Goal: Information Seeking & Learning: Learn about a topic

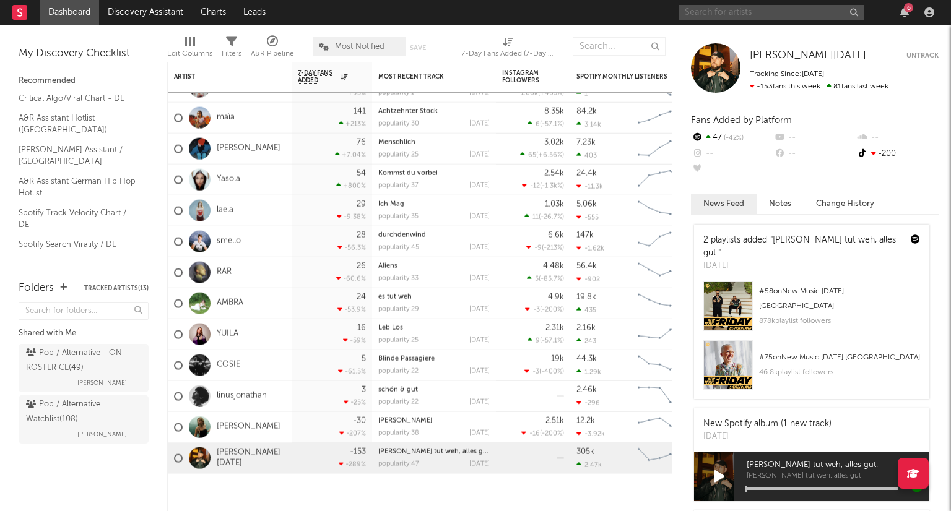
click at [724, 14] on input "text" at bounding box center [771, 12] width 186 height 15
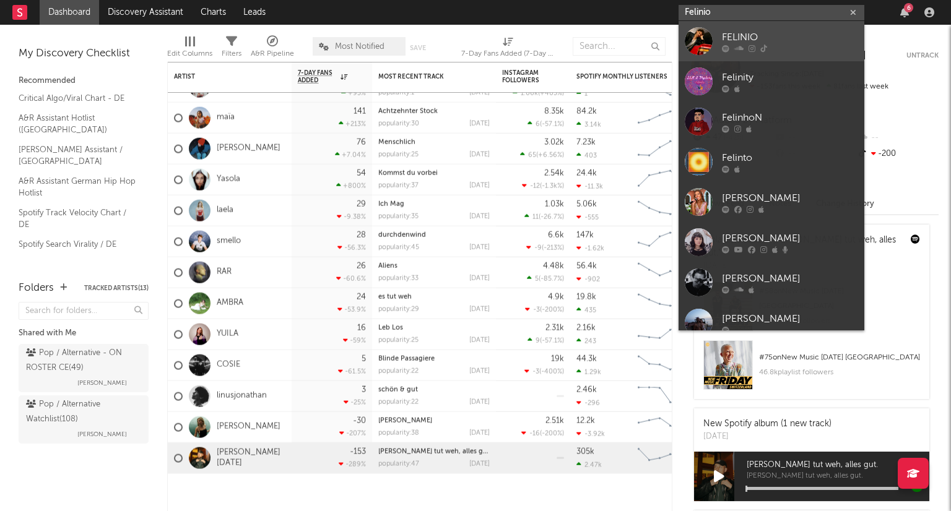
type input "Felinio"
click at [763, 30] on div "FELINIO" at bounding box center [790, 37] width 136 height 15
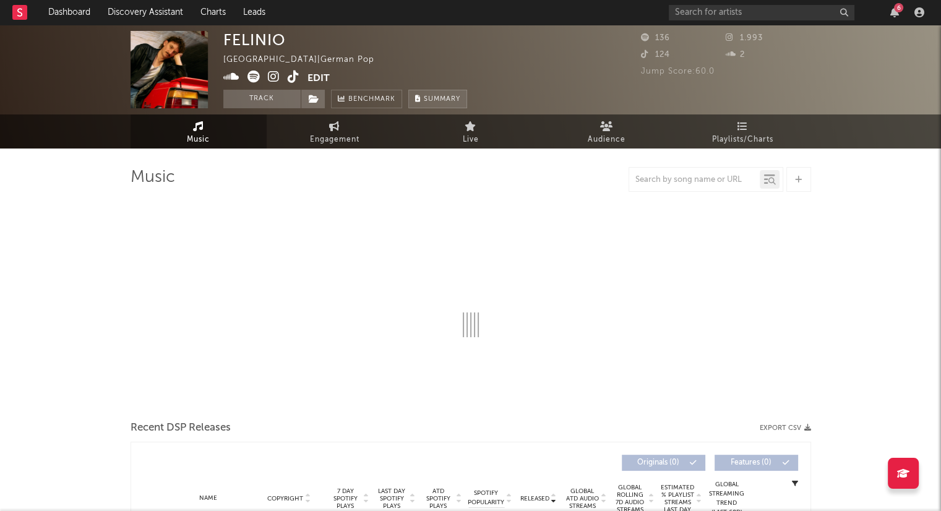
select select "1w"
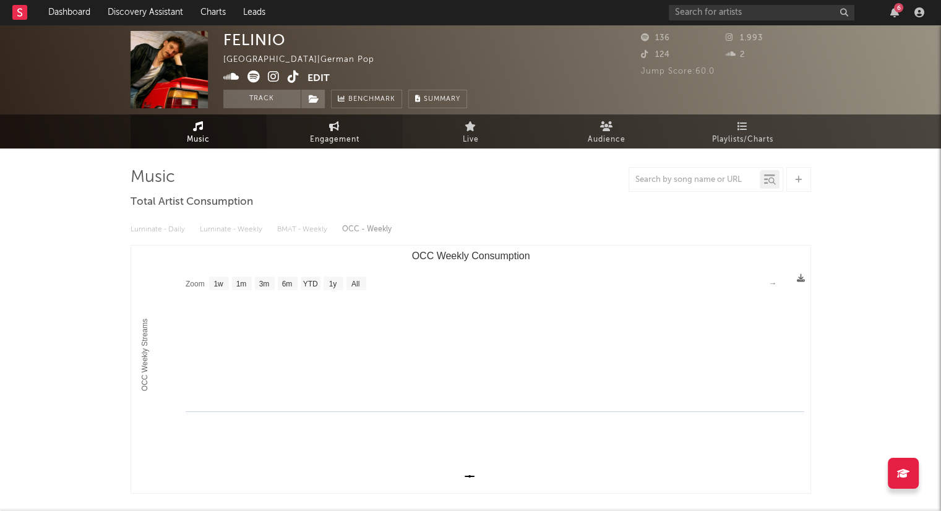
click at [346, 132] on span "Engagement" at bounding box center [335, 139] width 50 height 15
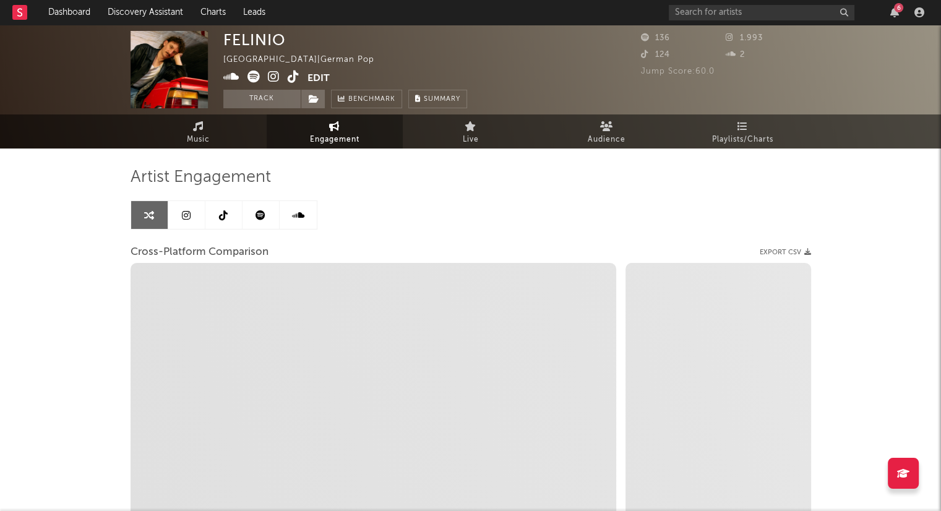
select select "1w"
select select "1m"
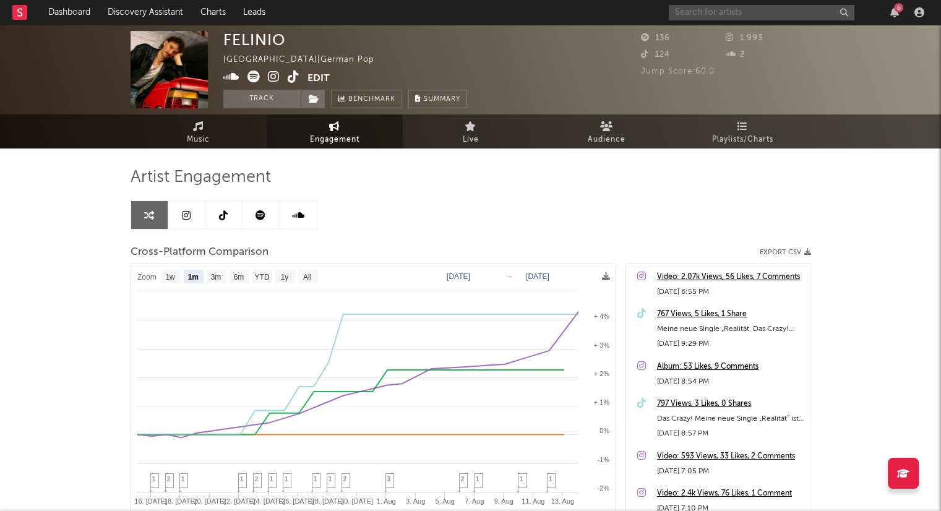
click at [751, 12] on input "text" at bounding box center [762, 12] width 186 height 15
type input "beblindpuppet"
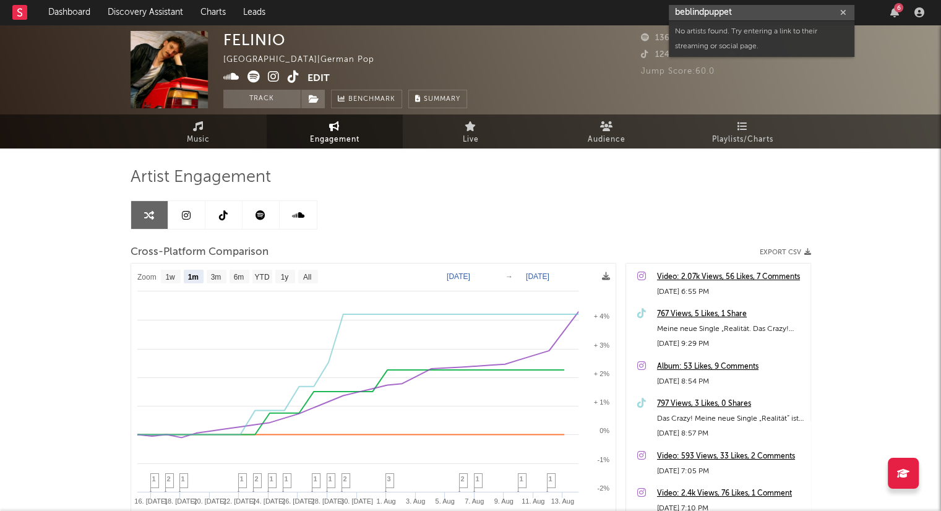
click at [845, 10] on icon "button" at bounding box center [844, 13] width 6 height 8
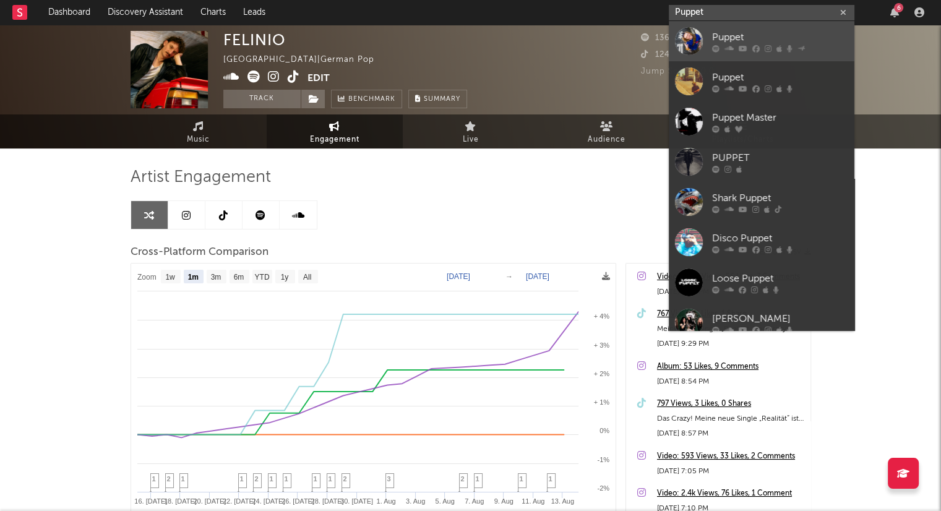
type input "Puppet"
click at [798, 30] on div "Puppet" at bounding box center [780, 37] width 136 height 15
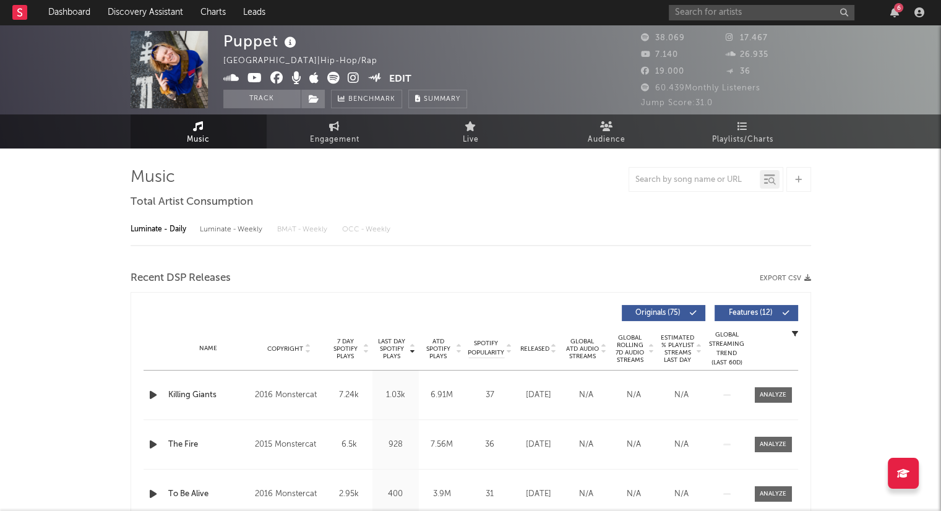
select select "6m"
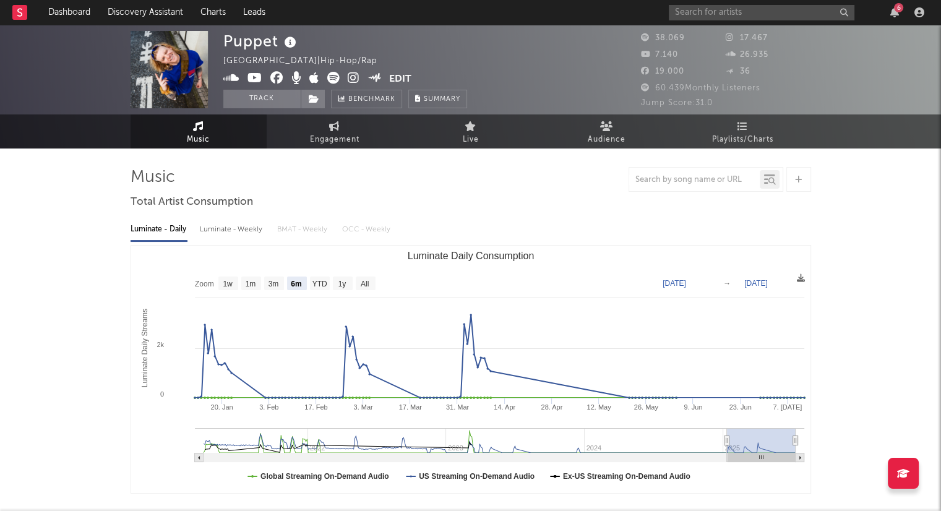
select select "6m"
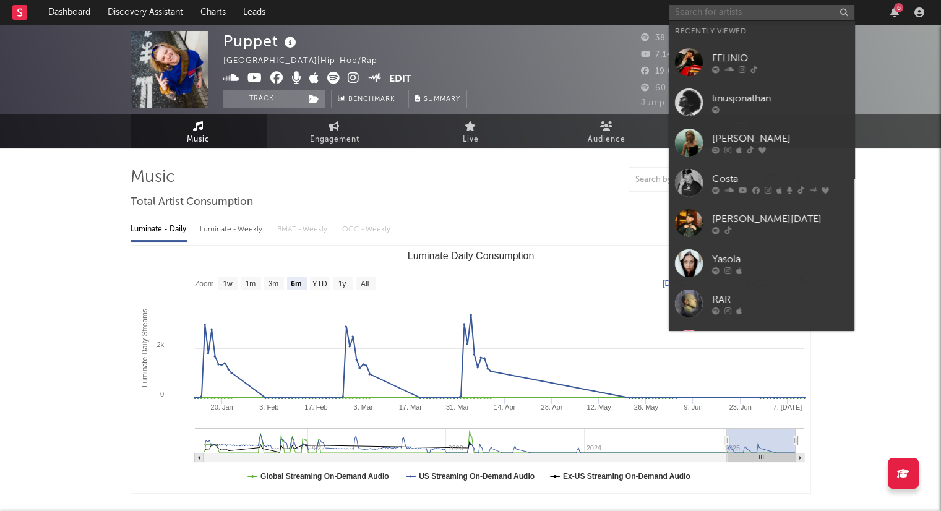
click at [726, 9] on input "text" at bounding box center [762, 12] width 186 height 15
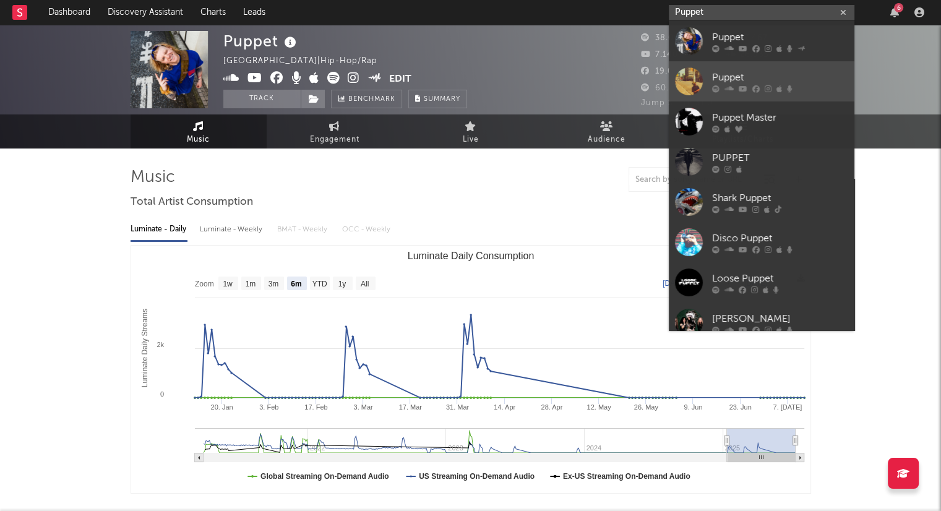
type input "Puppet"
click at [807, 72] on div "Puppet" at bounding box center [780, 77] width 136 height 15
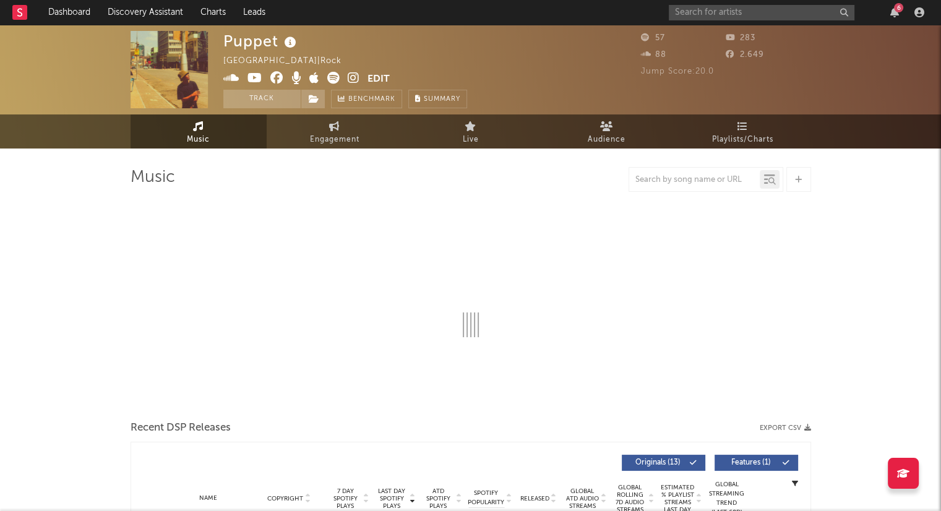
select select "1w"
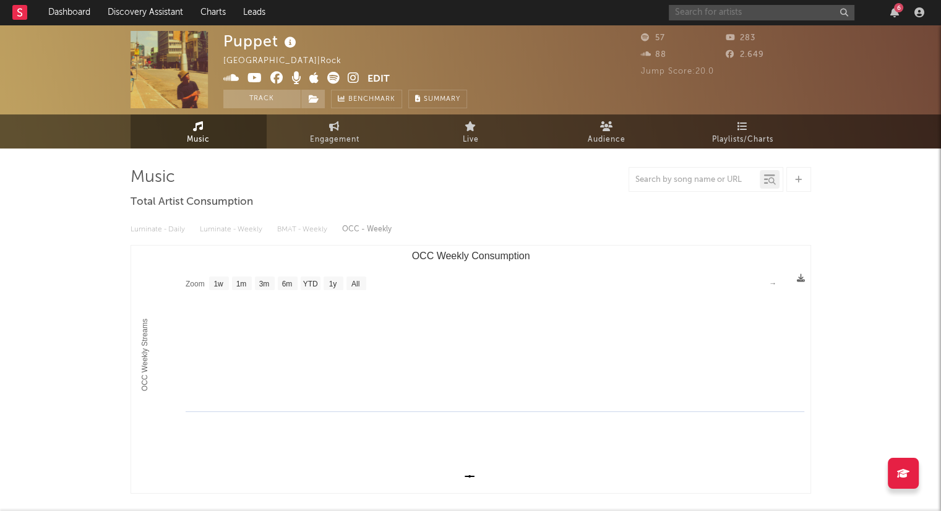
click at [717, 18] on input "text" at bounding box center [762, 12] width 186 height 15
type input "Puppet"
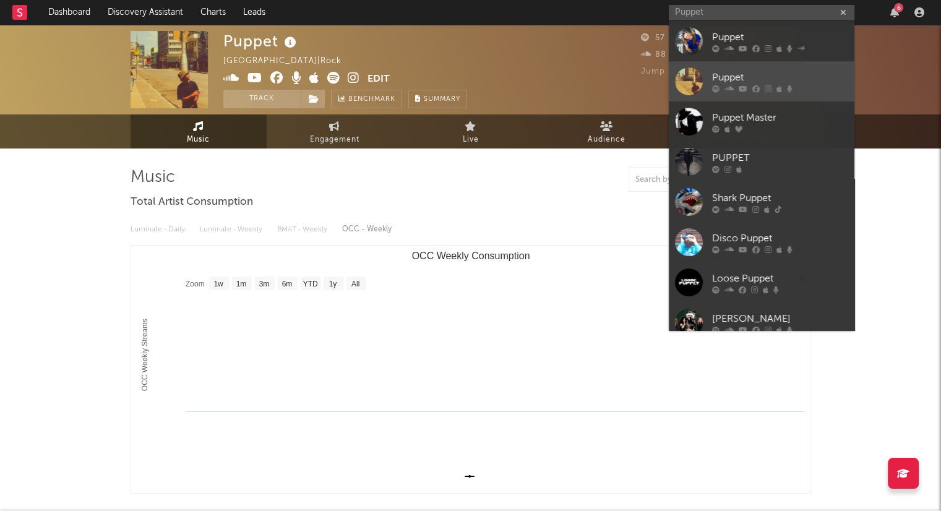
click at [740, 71] on div "Puppet" at bounding box center [780, 77] width 136 height 15
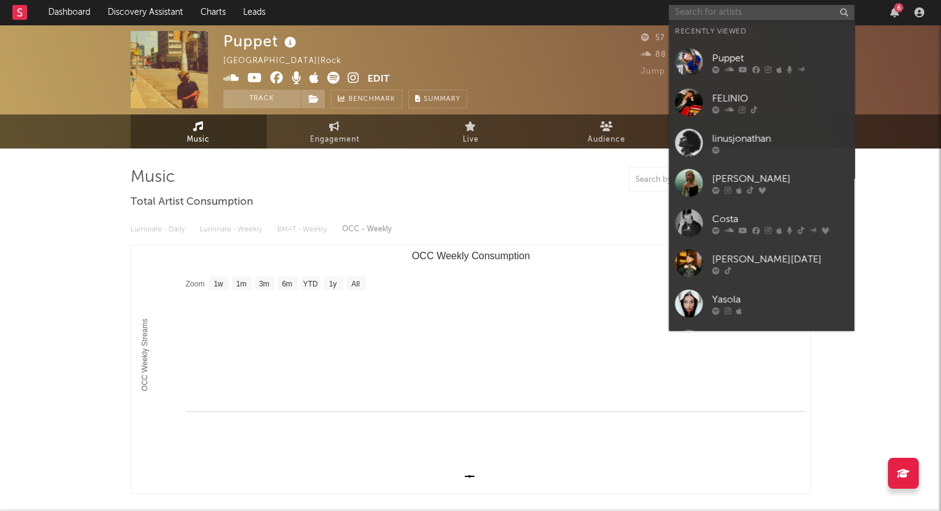
click at [701, 13] on input "text" at bounding box center [762, 12] width 186 height 15
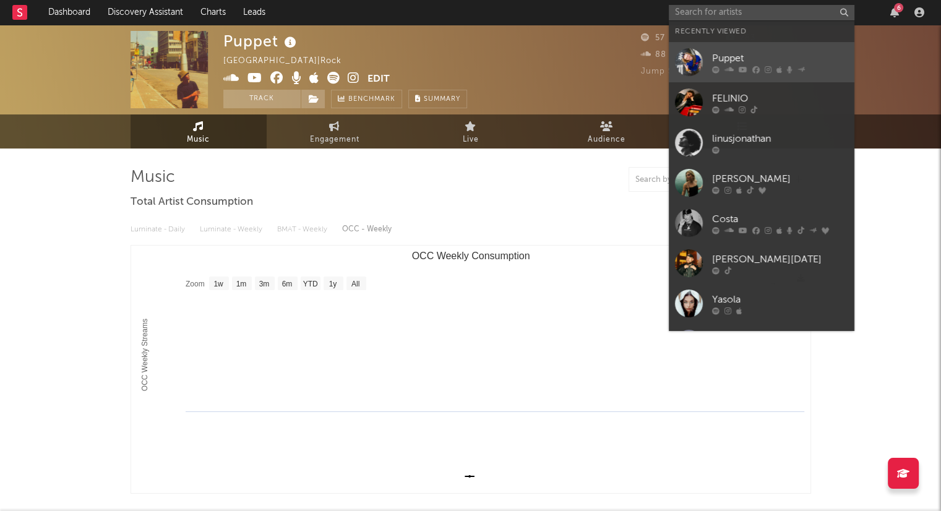
click at [725, 58] on div "Puppet" at bounding box center [780, 58] width 136 height 15
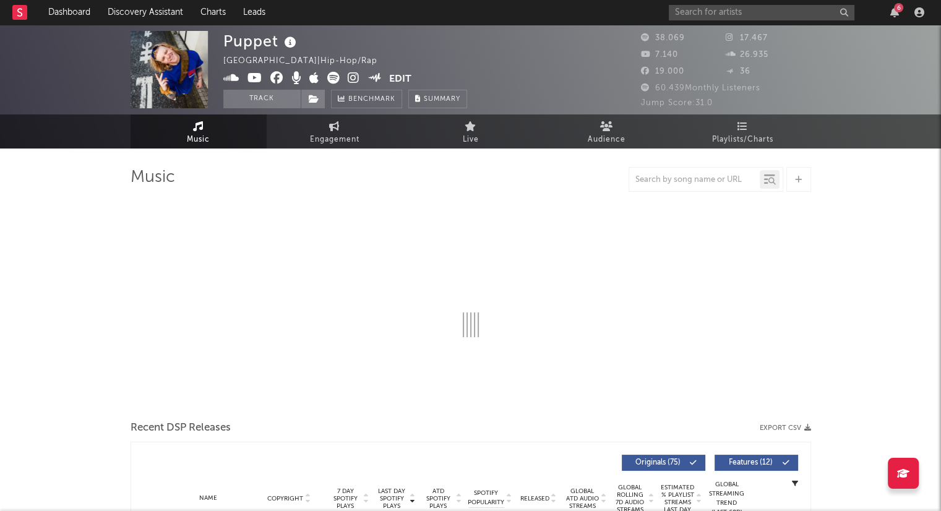
select select "6m"
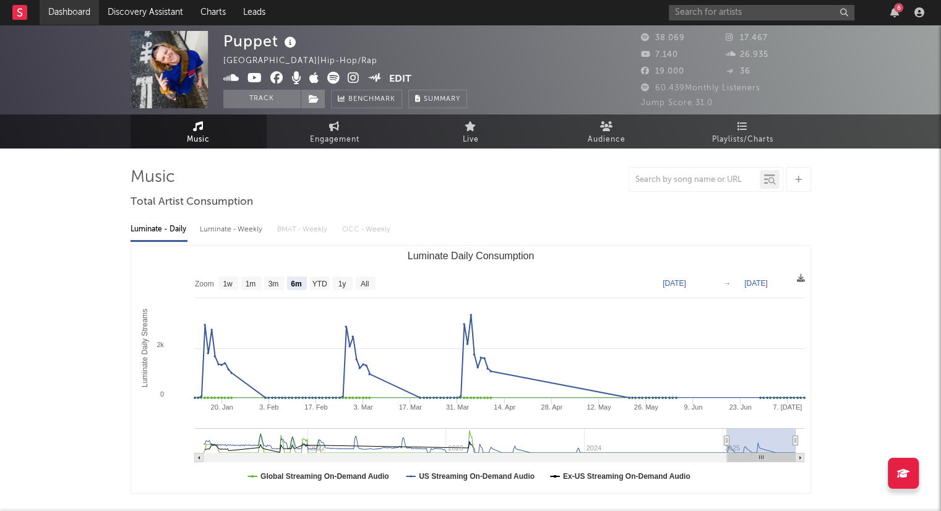
click at [69, 2] on link "Dashboard" at bounding box center [69, 12] width 59 height 25
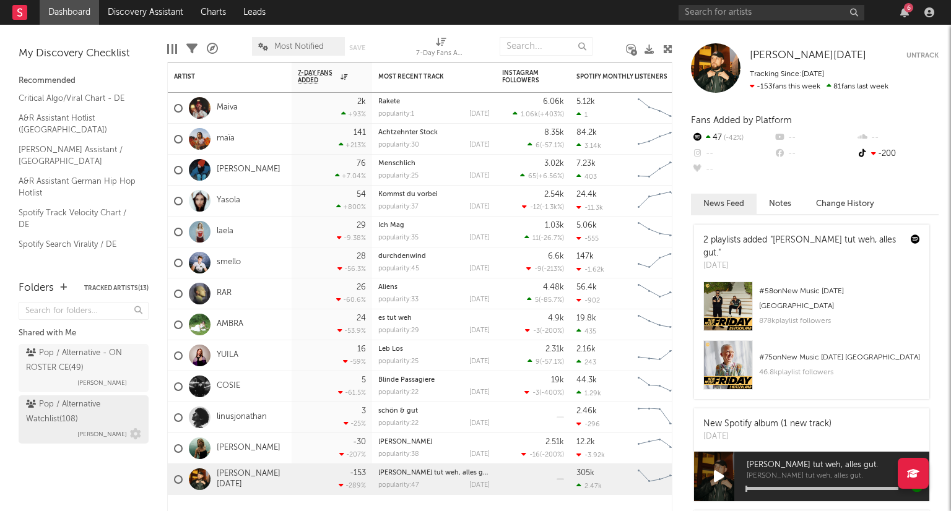
click at [131, 411] on div "Pop / Alternative Watchlist ( 108 )" at bounding box center [82, 412] width 112 height 30
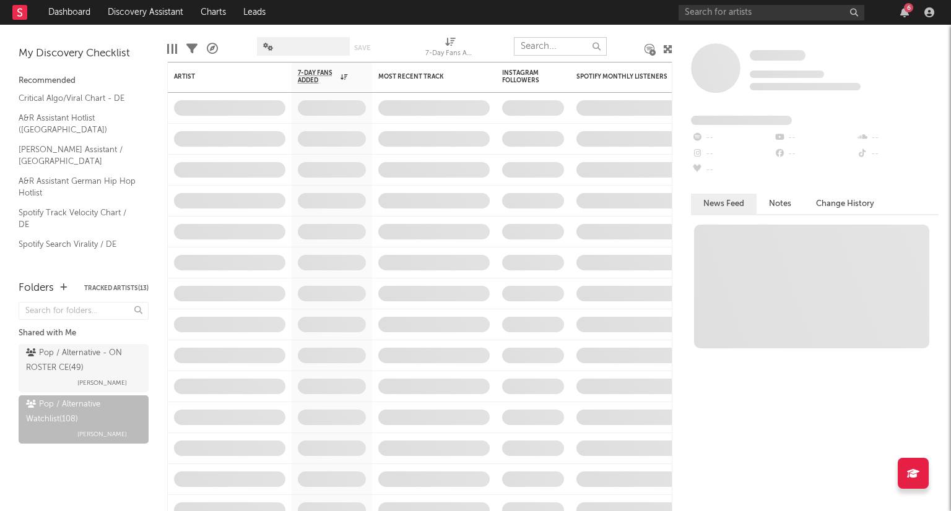
click at [557, 46] on input "text" at bounding box center [560, 46] width 93 height 19
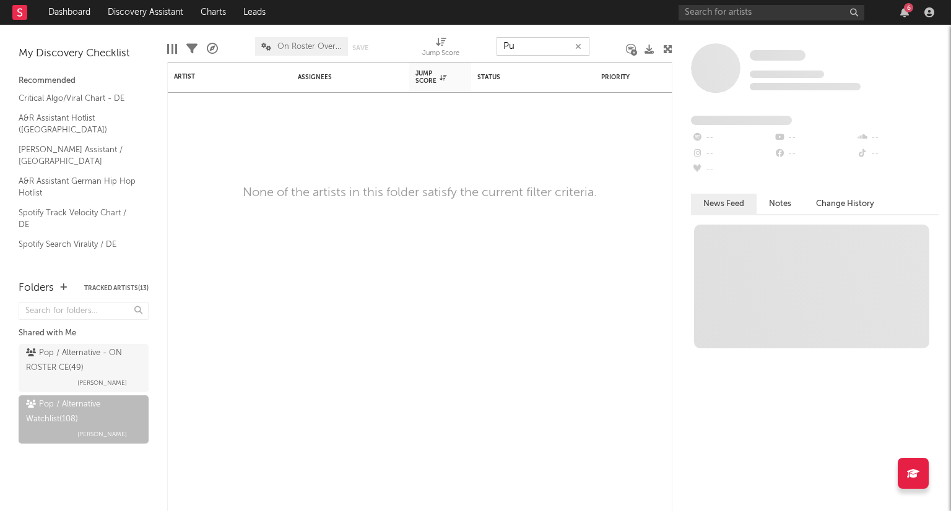
type input "P"
